Goal: Task Accomplishment & Management: Use online tool/utility

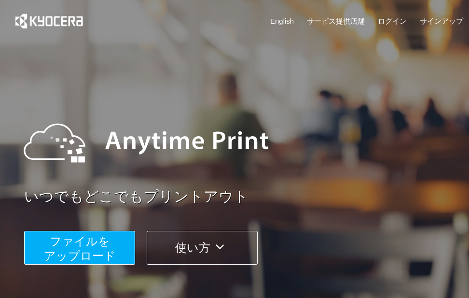
click at [106, 257] on span "ファイルを ​​アップロード" at bounding box center [80, 247] width 72 height 27
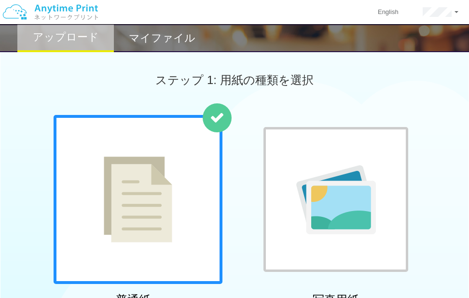
click at [150, 33] on h2 "マイファイル" at bounding box center [162, 38] width 67 height 12
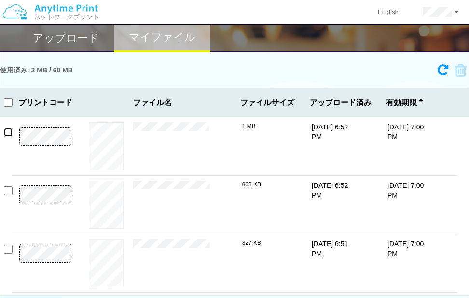
click at [6, 131] on input "checkbox" at bounding box center [8, 132] width 9 height 9
checkbox input "true"
click at [9, 187] on input "checkbox" at bounding box center [8, 190] width 9 height 9
checkbox input "true"
click at [8, 250] on input "checkbox" at bounding box center [8, 248] width 9 height 9
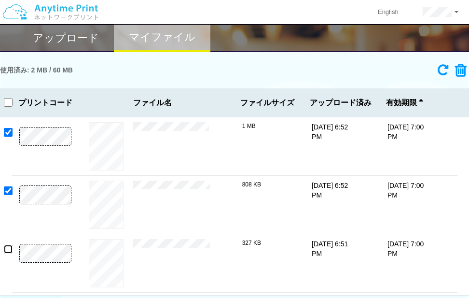
checkbox input "true"
click at [461, 70] on icon at bounding box center [457, 70] width 18 height 14
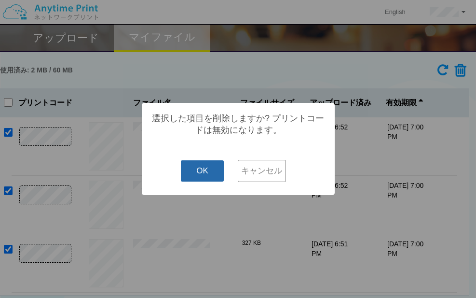
click at [207, 168] on button "OK" at bounding box center [202, 170] width 43 height 21
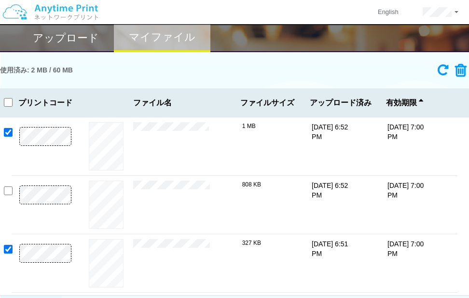
checkbox input "false"
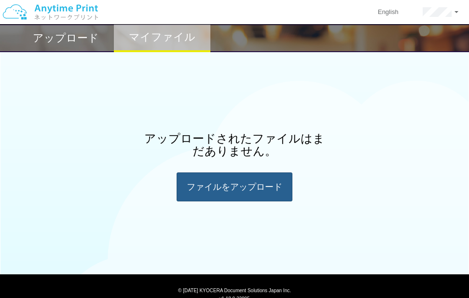
click at [203, 191] on div "ファイルを​​アップロード" at bounding box center [234, 186] width 116 height 29
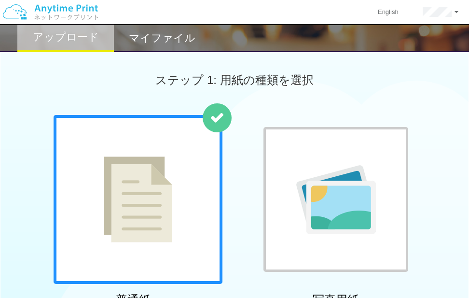
click at [151, 191] on img at bounding box center [138, 199] width 68 height 86
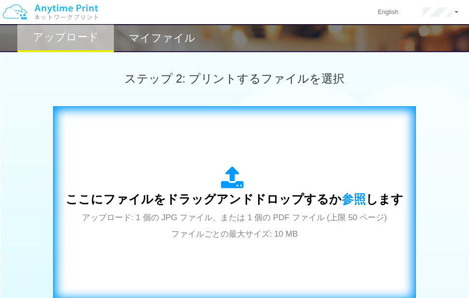
click at [235, 185] on icon at bounding box center [234, 178] width 27 height 24
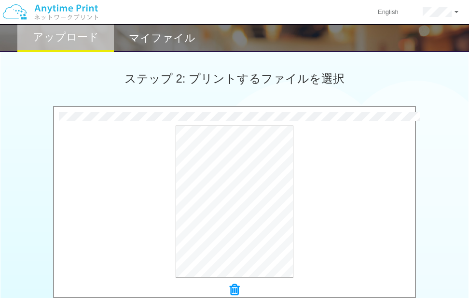
scroll to position [436, 0]
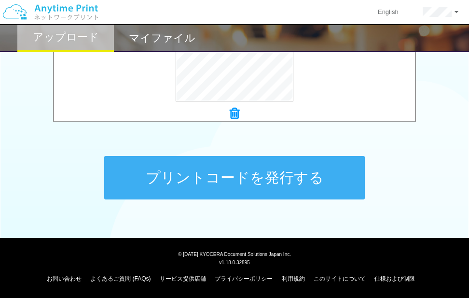
click at [254, 165] on button "プリントコードを発行する" at bounding box center [234, 177] width 260 height 43
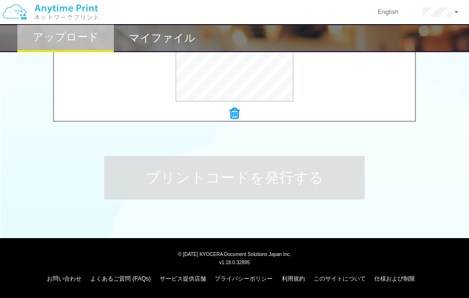
scroll to position [0, 0]
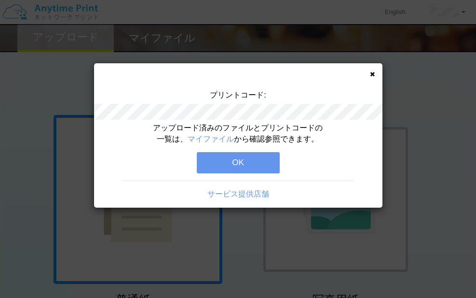
click at [240, 161] on button "OK" at bounding box center [238, 162] width 83 height 21
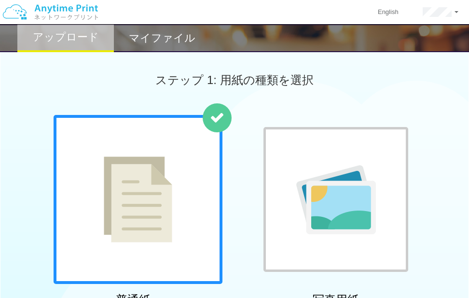
scroll to position [260, 0]
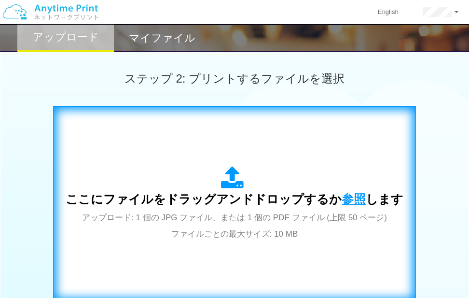
click at [351, 200] on span "参照" at bounding box center [353, 199] width 24 height 14
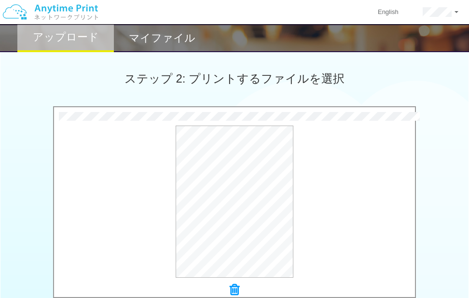
scroll to position [436, 0]
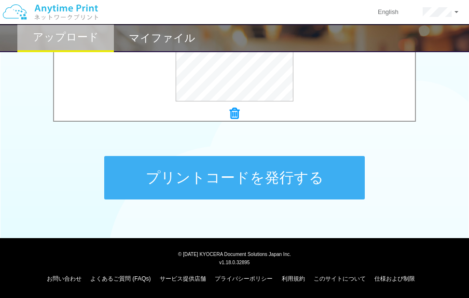
click at [255, 181] on button "プリントコードを発行する" at bounding box center [234, 177] width 260 height 43
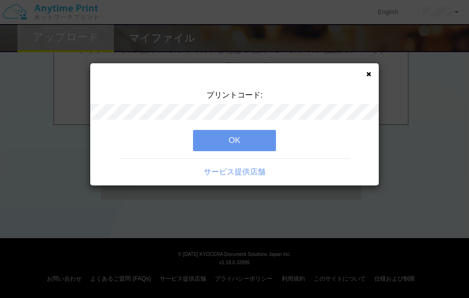
scroll to position [0, 0]
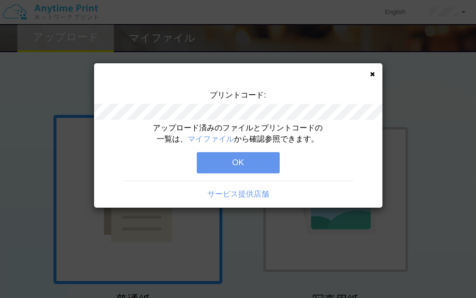
click at [248, 164] on button "OK" at bounding box center [238, 162] width 83 height 21
